Goal: Check status

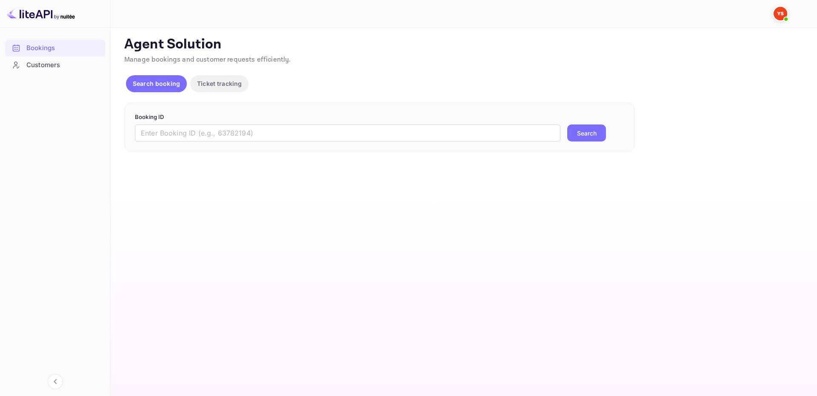
click at [521, 150] on div "Booking ID ​ Search" at bounding box center [379, 128] width 510 height 50
click at [522, 128] on input "text" at bounding box center [347, 133] width 425 height 17
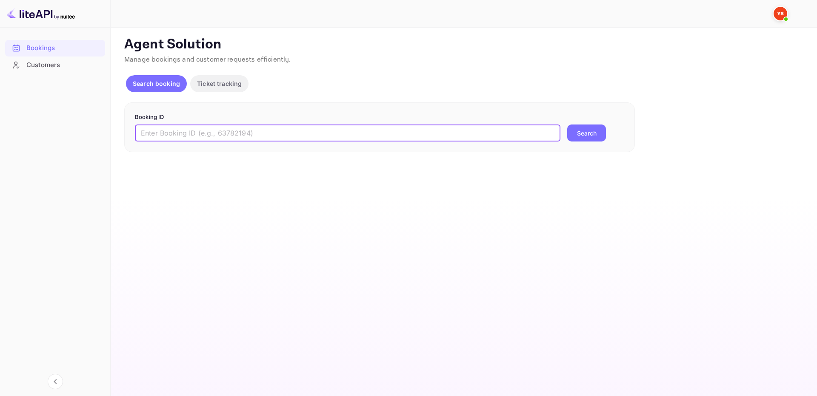
paste input "9366735"
type input "9366735"
click at [575, 133] on button "Search" at bounding box center [586, 133] width 39 height 17
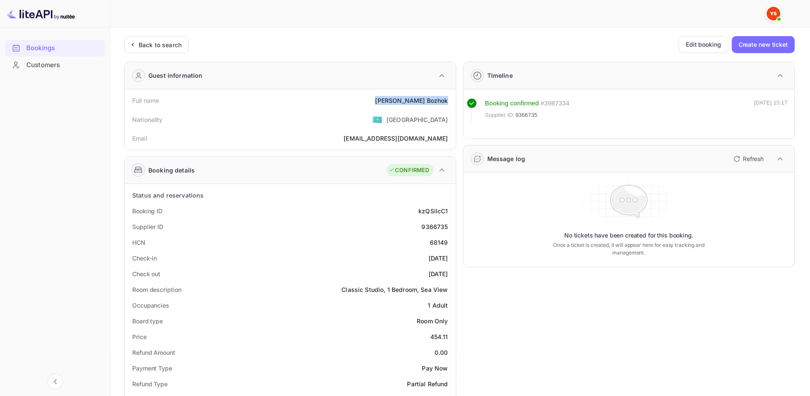
drag, startPoint x: 401, startPoint y: 104, endPoint x: 449, endPoint y: 100, distance: 47.8
click at [449, 100] on div "Full name [PERSON_NAME]" at bounding box center [290, 101] width 325 height 16
copy div "[PERSON_NAME]"
drag, startPoint x: 439, startPoint y: 340, endPoint x: 450, endPoint y: 339, distance: 10.7
click at [450, 339] on div "Price 454.11" at bounding box center [290, 337] width 325 height 16
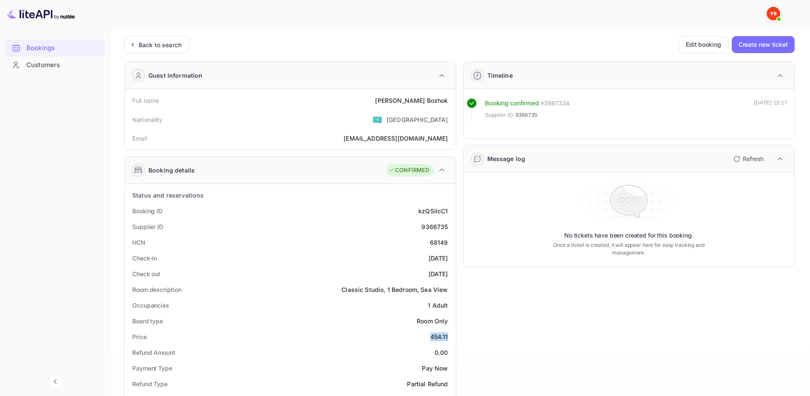
copy div "454.11"
